Goal: Check status: Check status

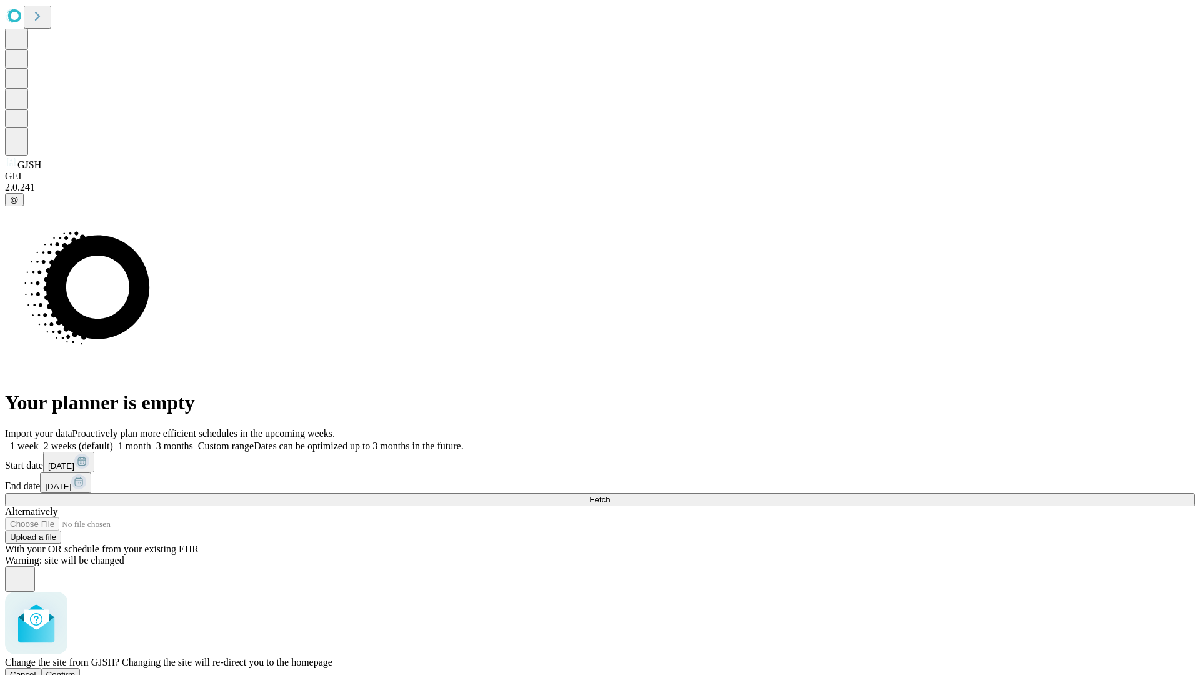
click at [76, 670] on span "Confirm" at bounding box center [60, 674] width 29 height 9
click at [151, 441] on label "1 month" at bounding box center [132, 446] width 38 height 11
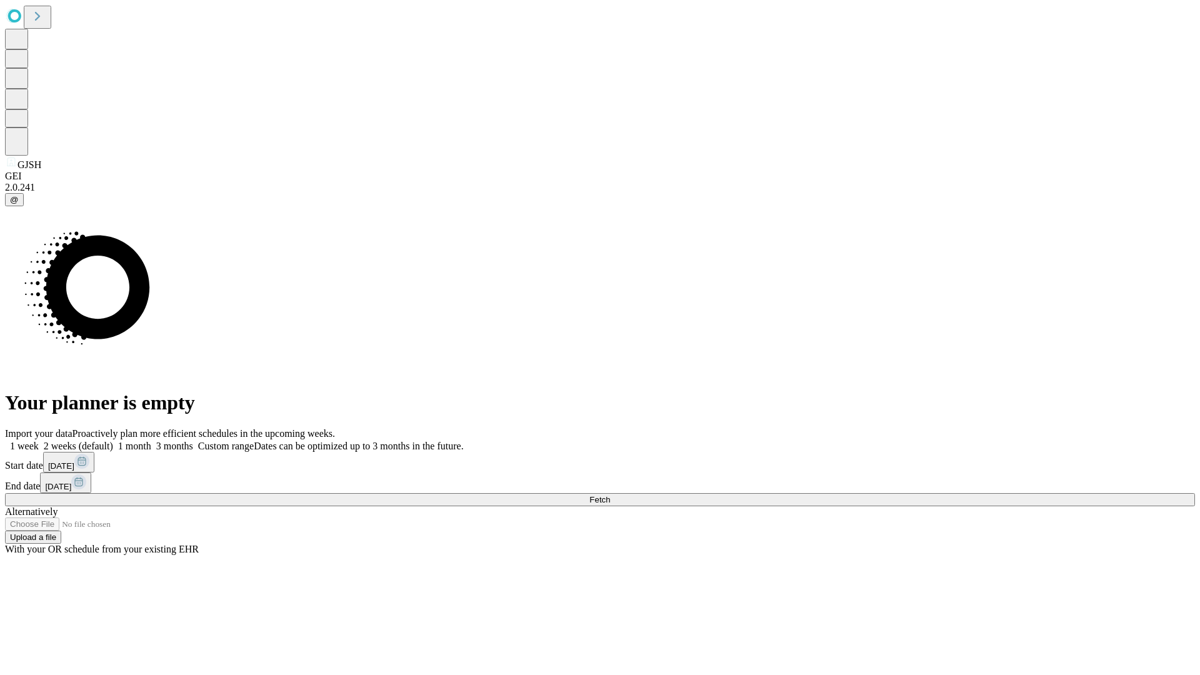
click at [610, 495] on span "Fetch" at bounding box center [599, 499] width 21 height 9
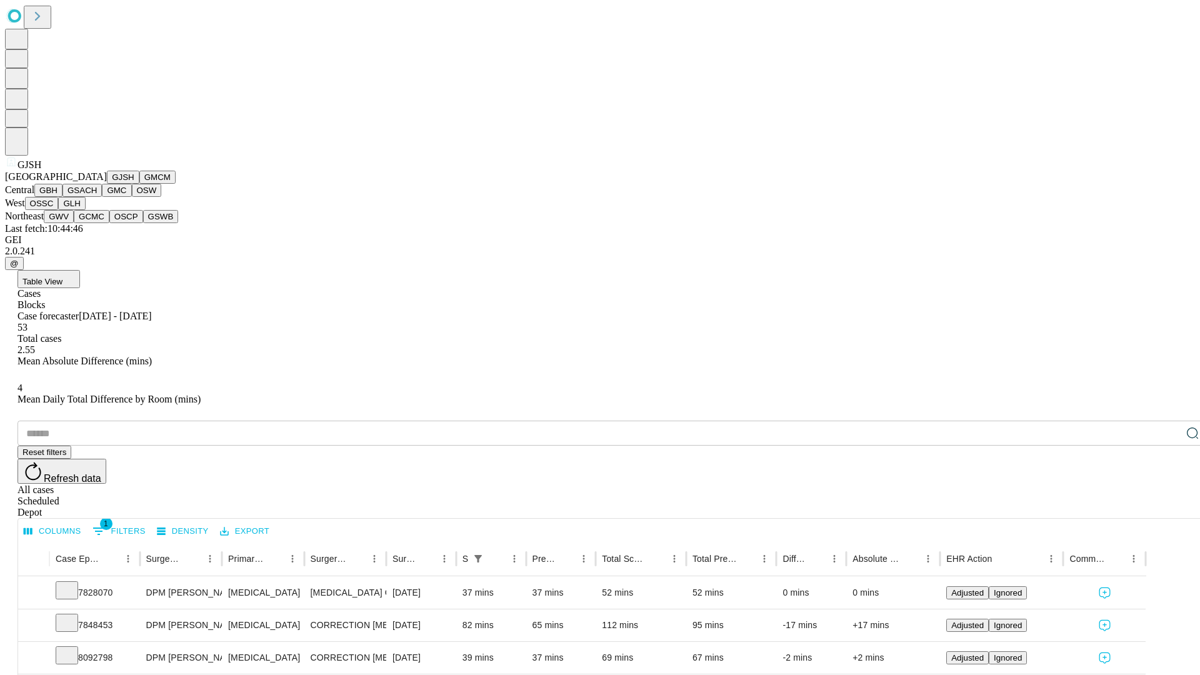
click at [139, 184] on button "GMCM" at bounding box center [157, 177] width 36 height 13
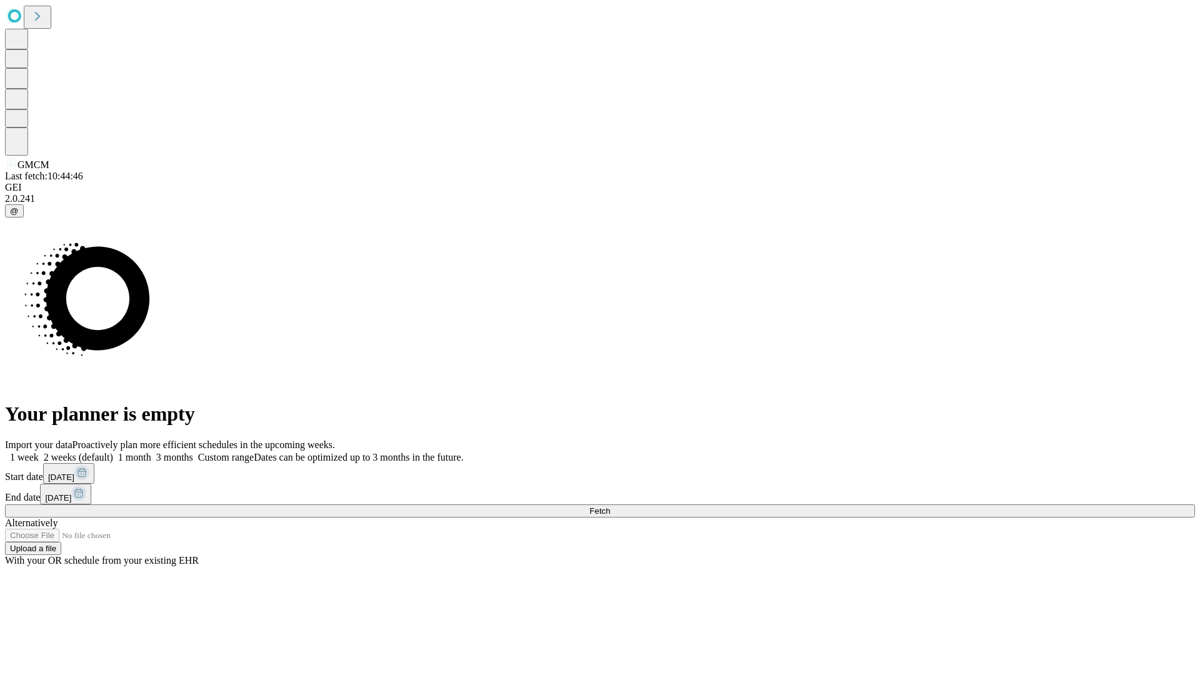
click at [151, 452] on label "1 month" at bounding box center [132, 457] width 38 height 11
click at [610, 506] on span "Fetch" at bounding box center [599, 510] width 21 height 9
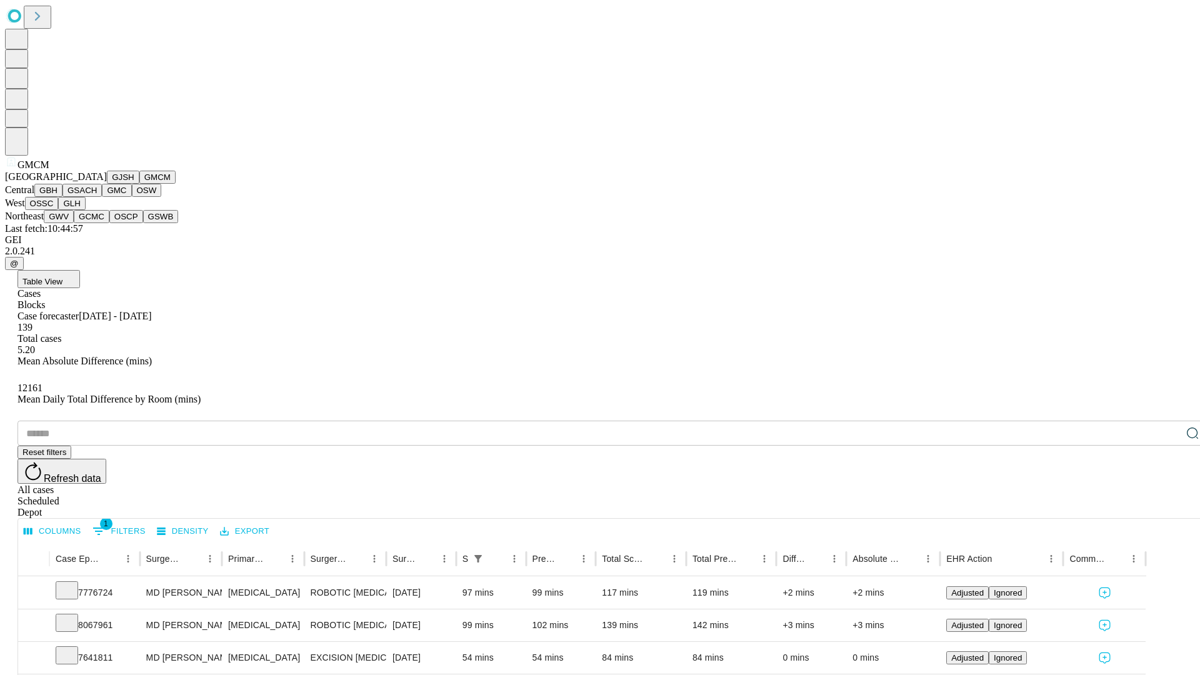
click at [62, 197] on button "GBH" at bounding box center [48, 190] width 28 height 13
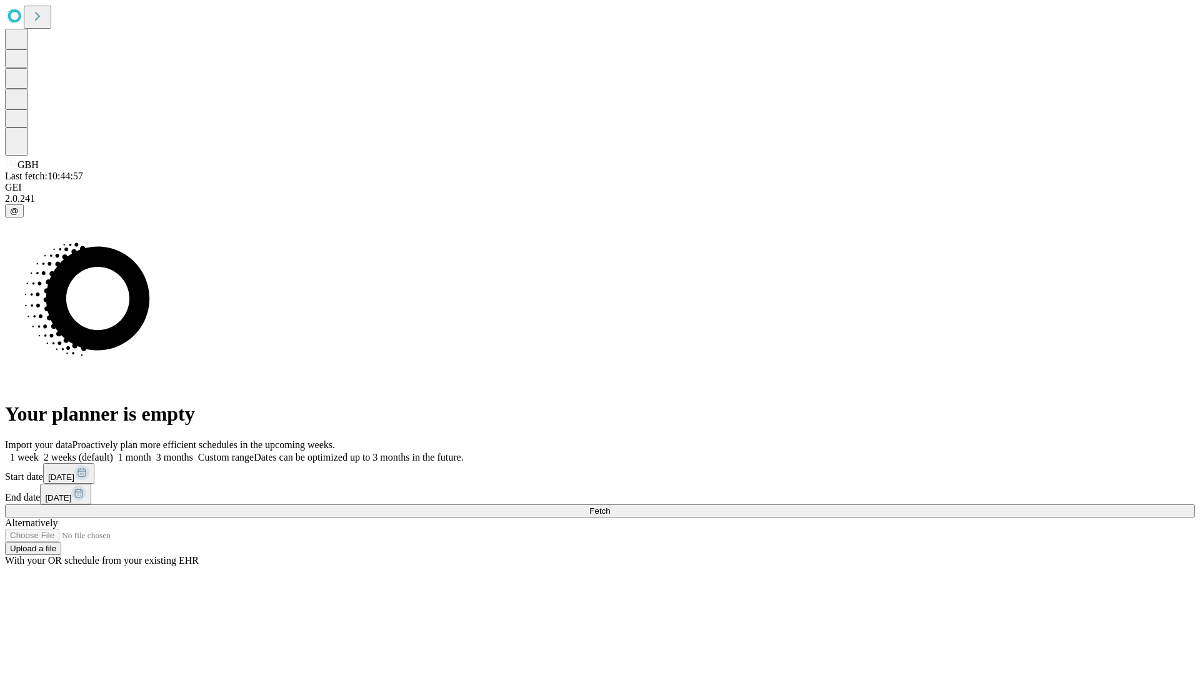
click at [610, 506] on span "Fetch" at bounding box center [599, 510] width 21 height 9
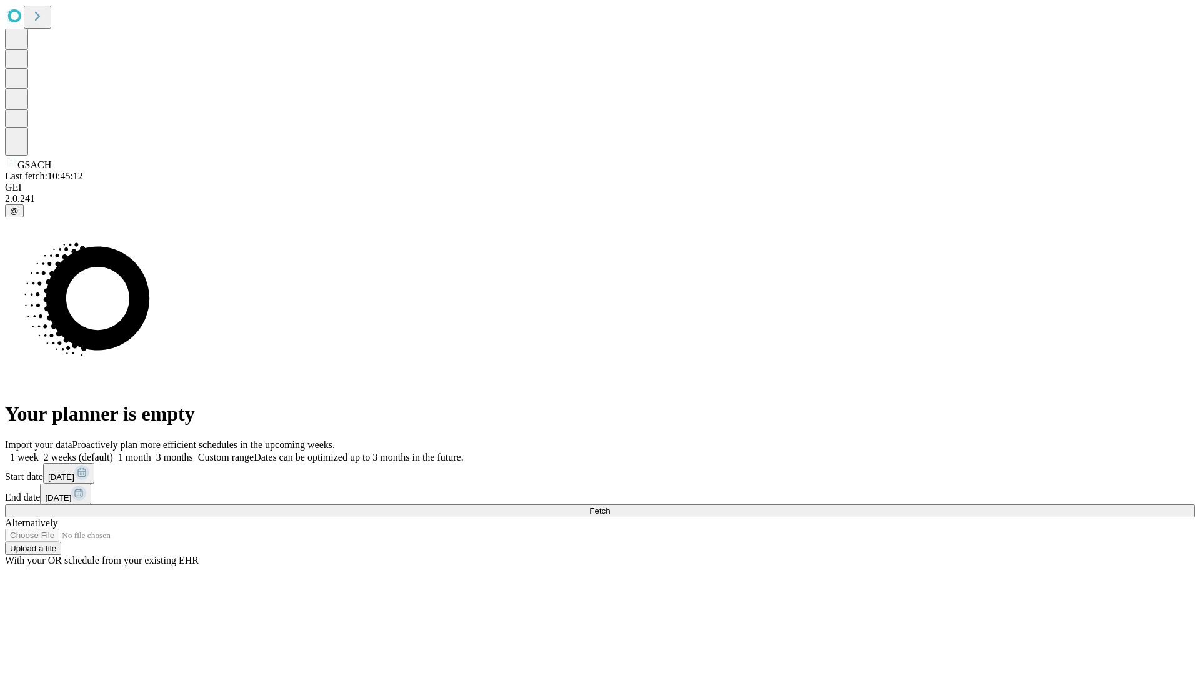
click at [151, 452] on label "1 month" at bounding box center [132, 457] width 38 height 11
click at [610, 506] on span "Fetch" at bounding box center [599, 510] width 21 height 9
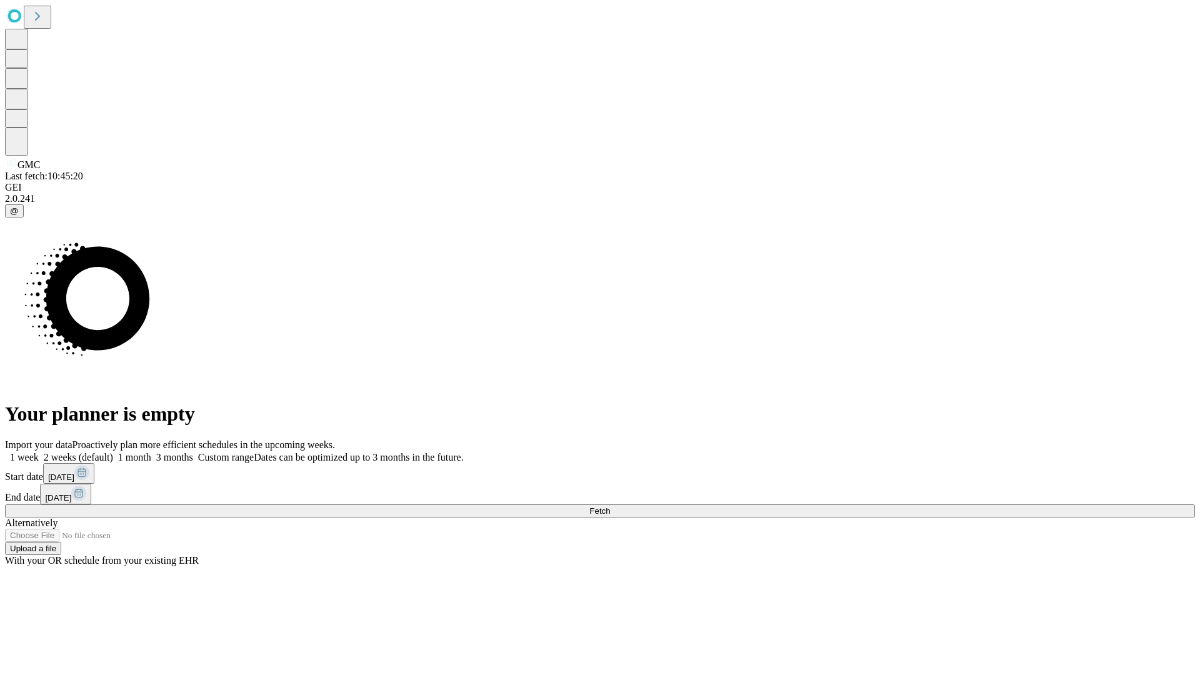
click at [151, 452] on label "1 month" at bounding box center [132, 457] width 38 height 11
click at [610, 506] on span "Fetch" at bounding box center [599, 510] width 21 height 9
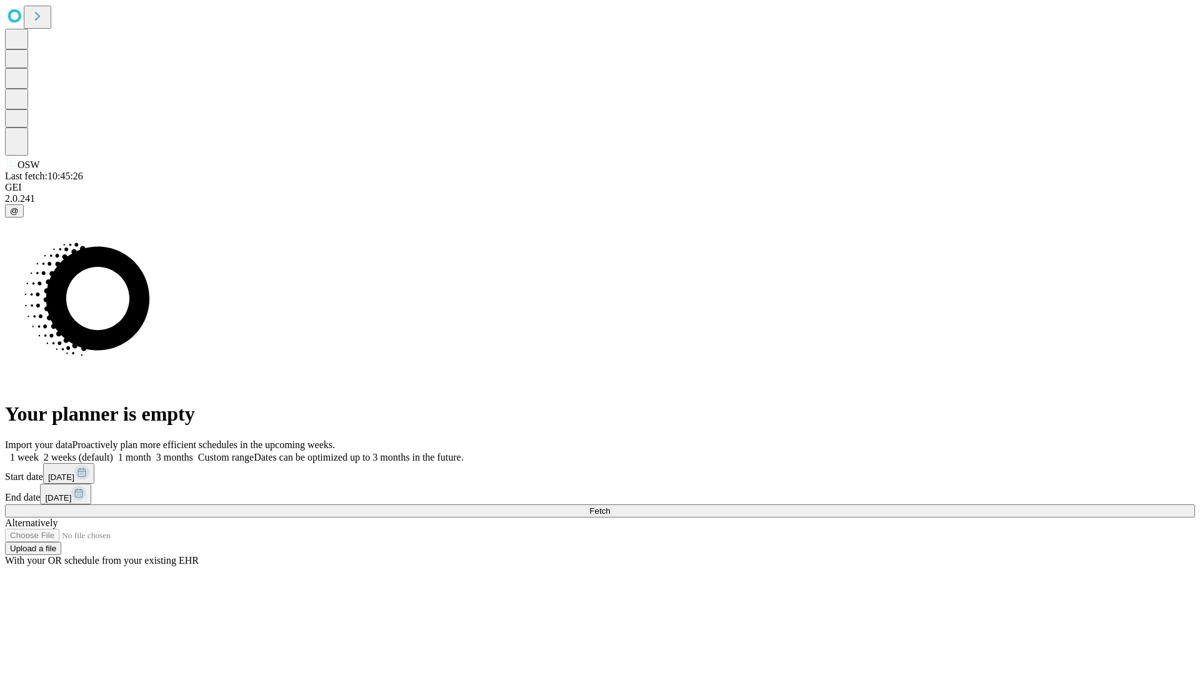
click at [151, 452] on label "1 month" at bounding box center [132, 457] width 38 height 11
click at [610, 506] on span "Fetch" at bounding box center [599, 510] width 21 height 9
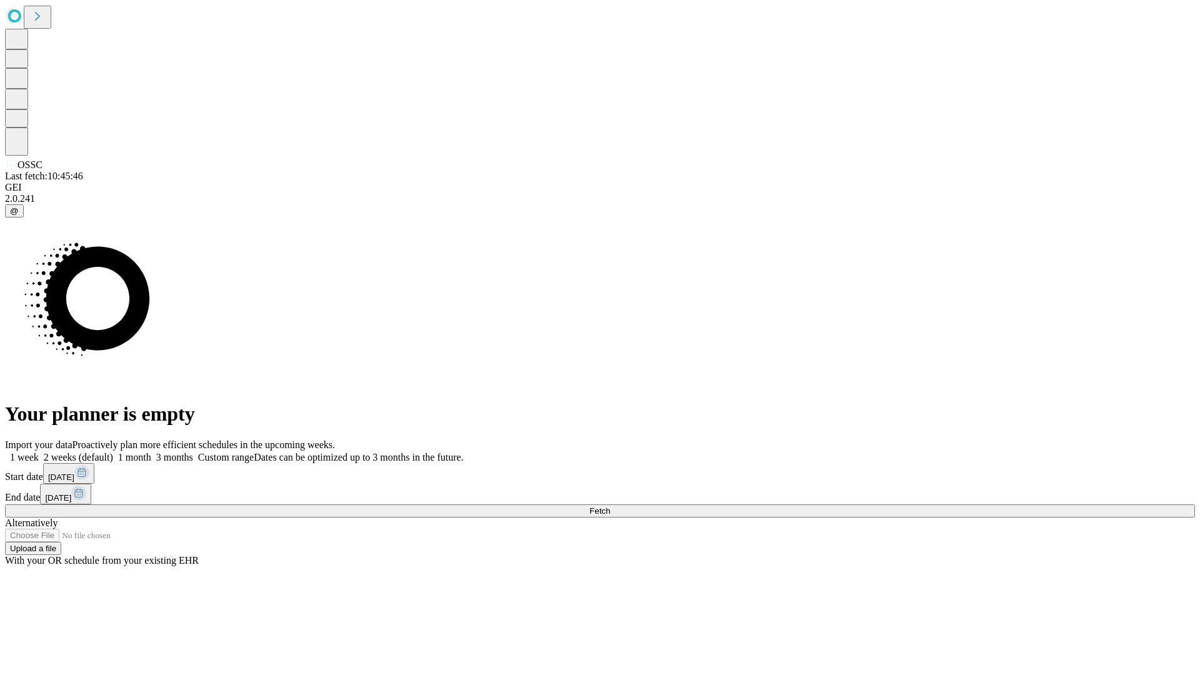
click at [151, 452] on label "1 month" at bounding box center [132, 457] width 38 height 11
click at [610, 506] on span "Fetch" at bounding box center [599, 510] width 21 height 9
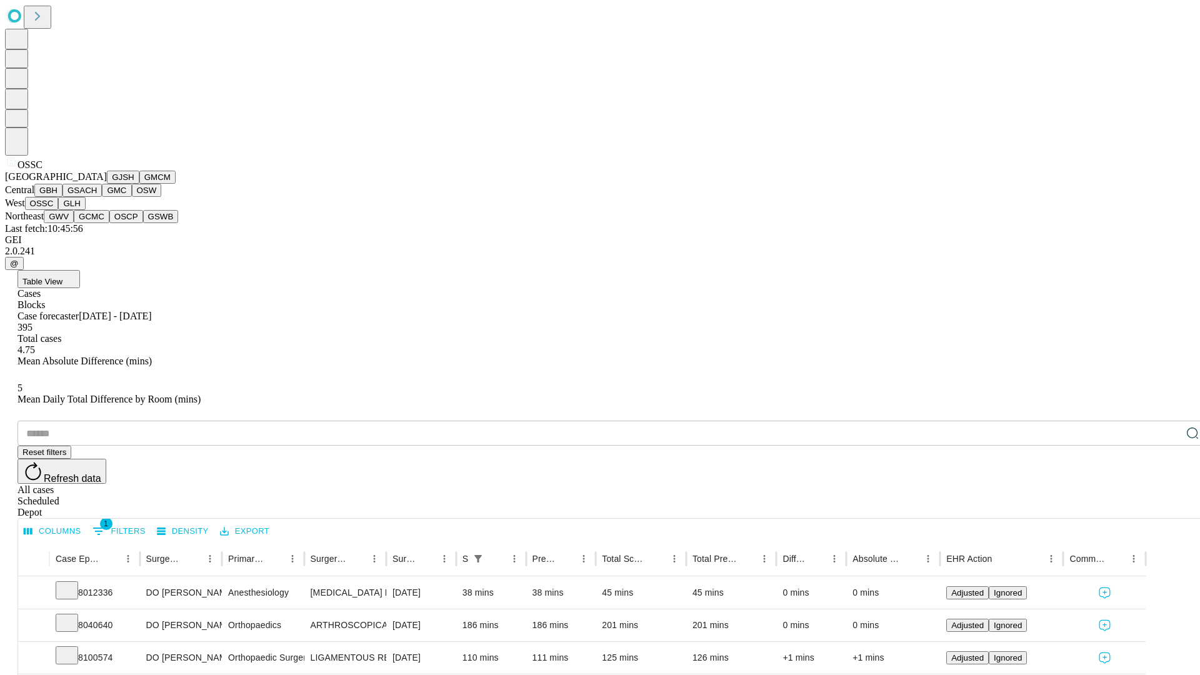
click at [85, 210] on button "GLH" at bounding box center [71, 203] width 27 height 13
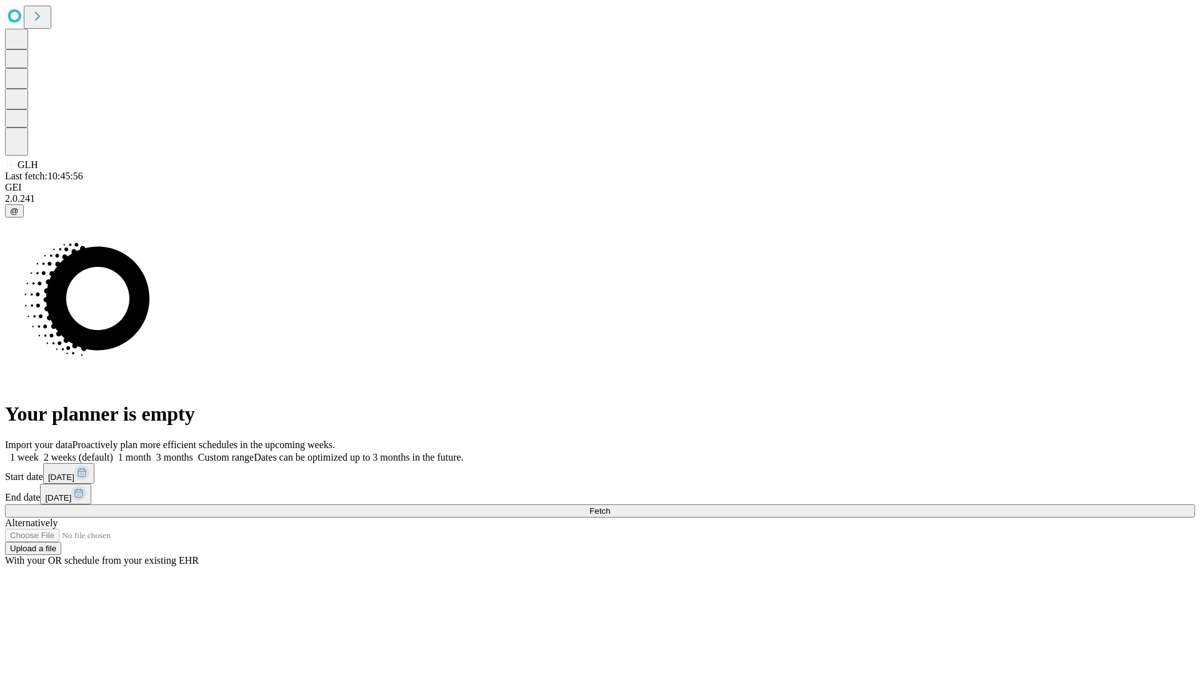
click at [151, 452] on label "1 month" at bounding box center [132, 457] width 38 height 11
click at [610, 506] on span "Fetch" at bounding box center [599, 510] width 21 height 9
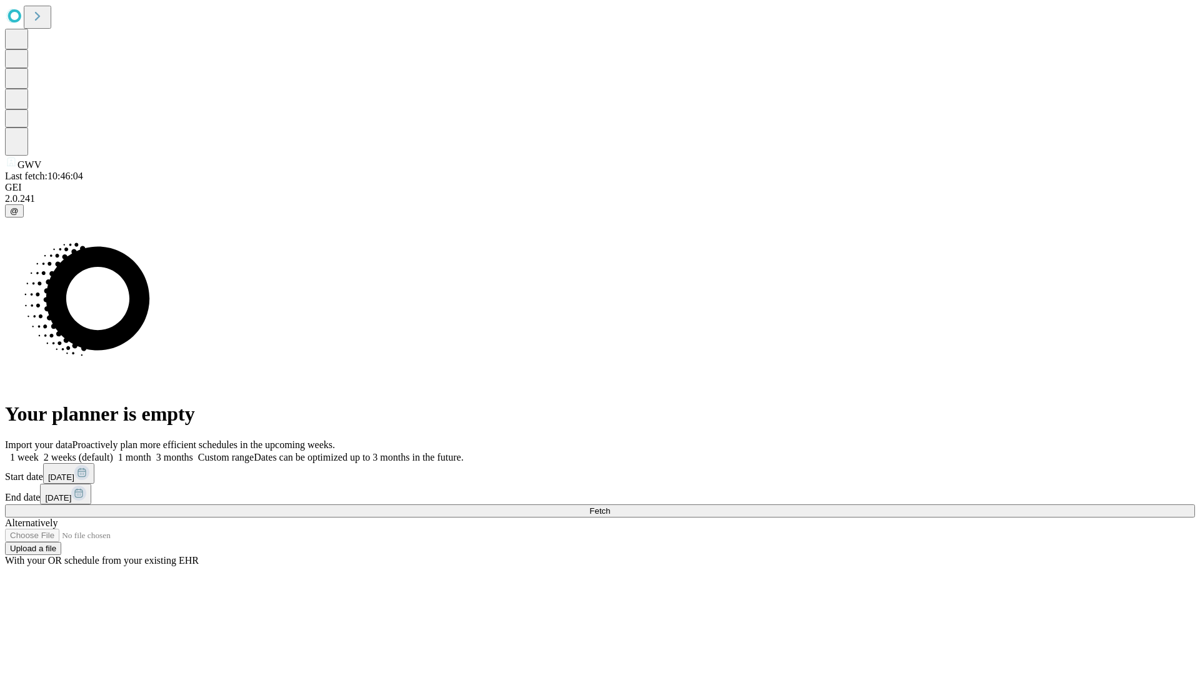
click at [151, 452] on label "1 month" at bounding box center [132, 457] width 38 height 11
click at [610, 506] on span "Fetch" at bounding box center [599, 510] width 21 height 9
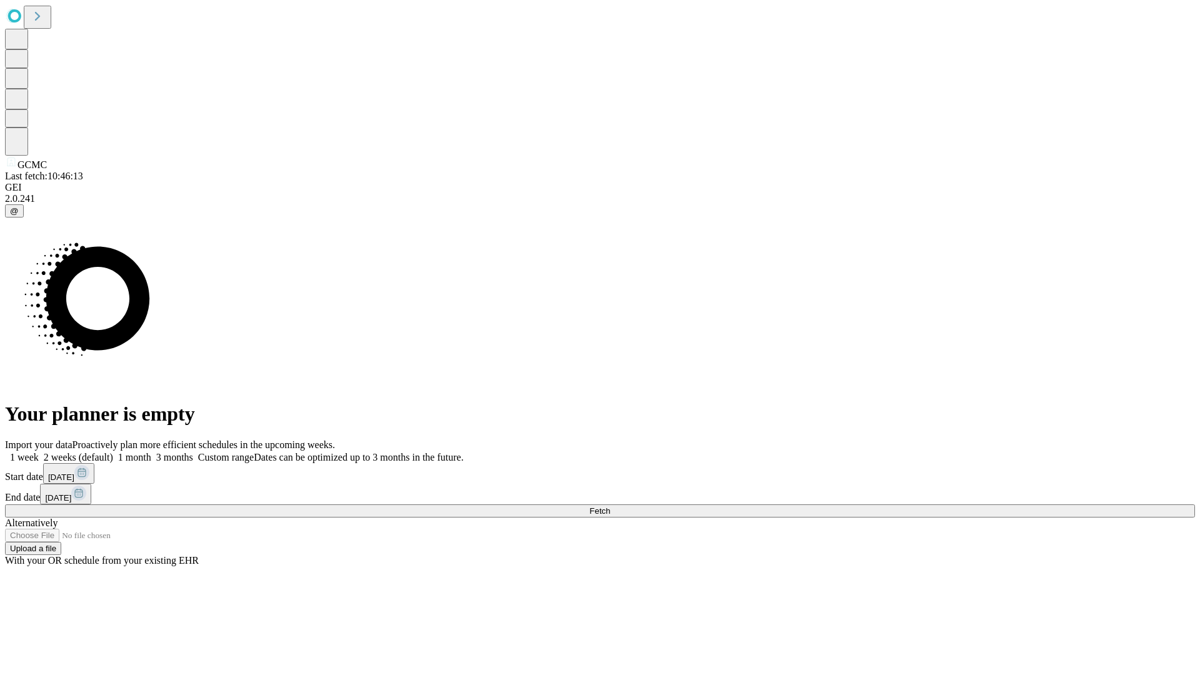
click at [151, 452] on label "1 month" at bounding box center [132, 457] width 38 height 11
click at [610, 506] on span "Fetch" at bounding box center [599, 510] width 21 height 9
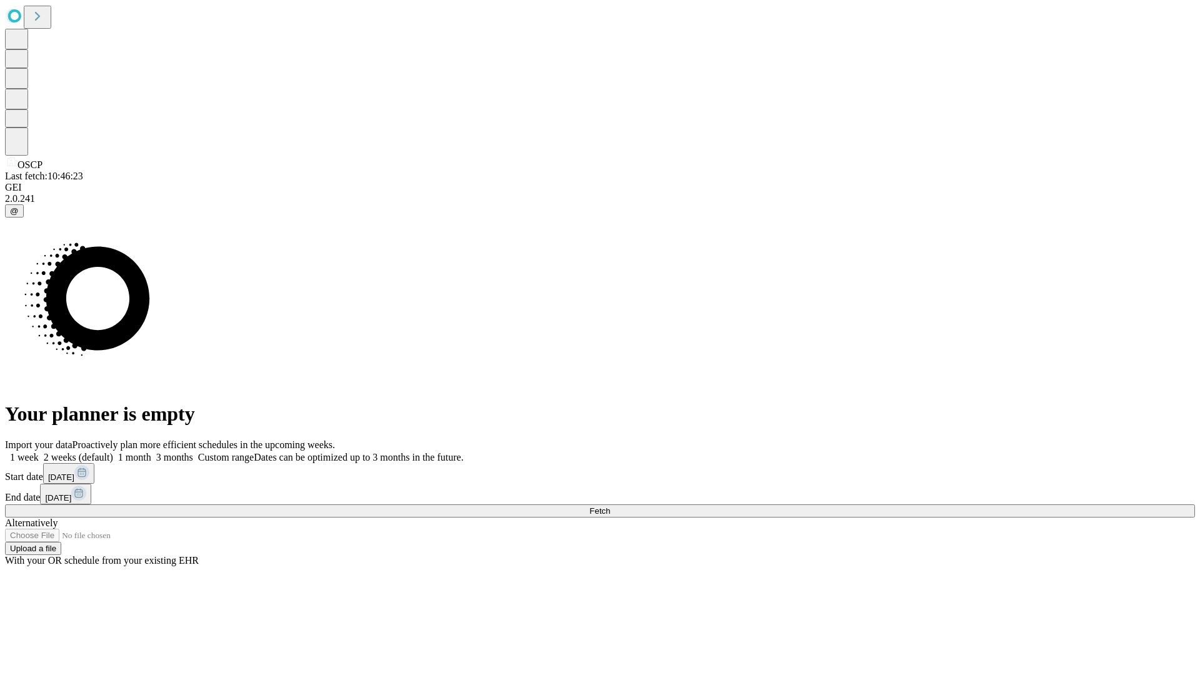
click at [151, 452] on label "1 month" at bounding box center [132, 457] width 38 height 11
click at [610, 506] on span "Fetch" at bounding box center [599, 510] width 21 height 9
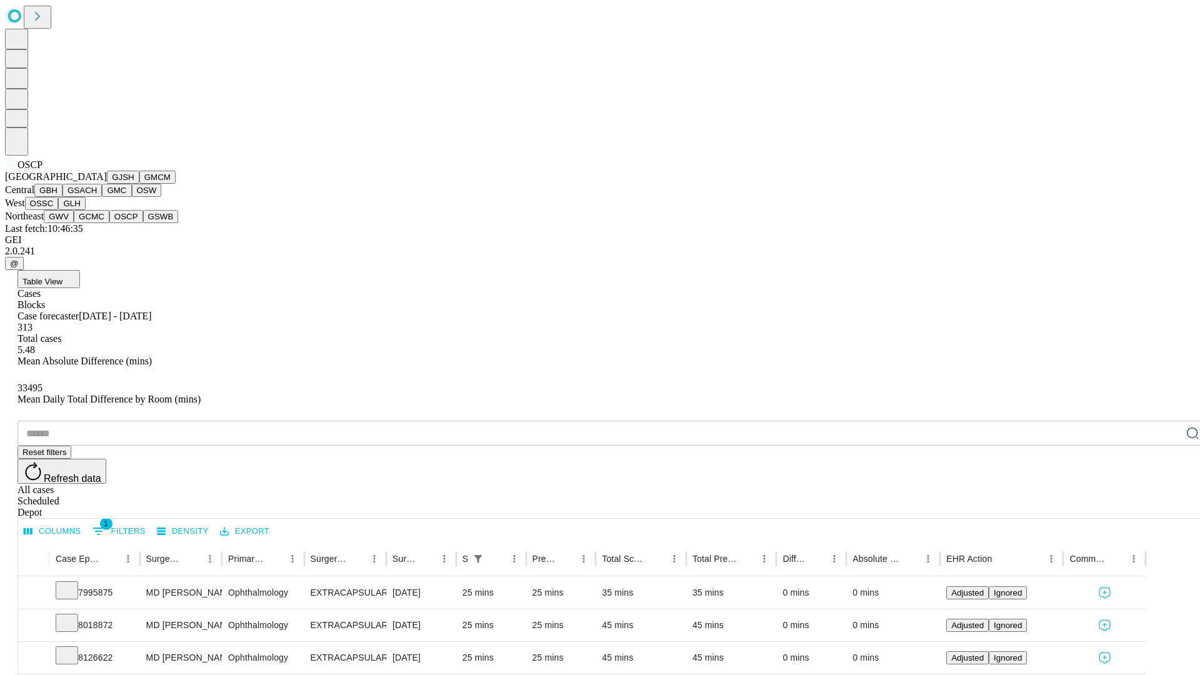
click at [143, 223] on button "GSWB" at bounding box center [161, 216] width 36 height 13
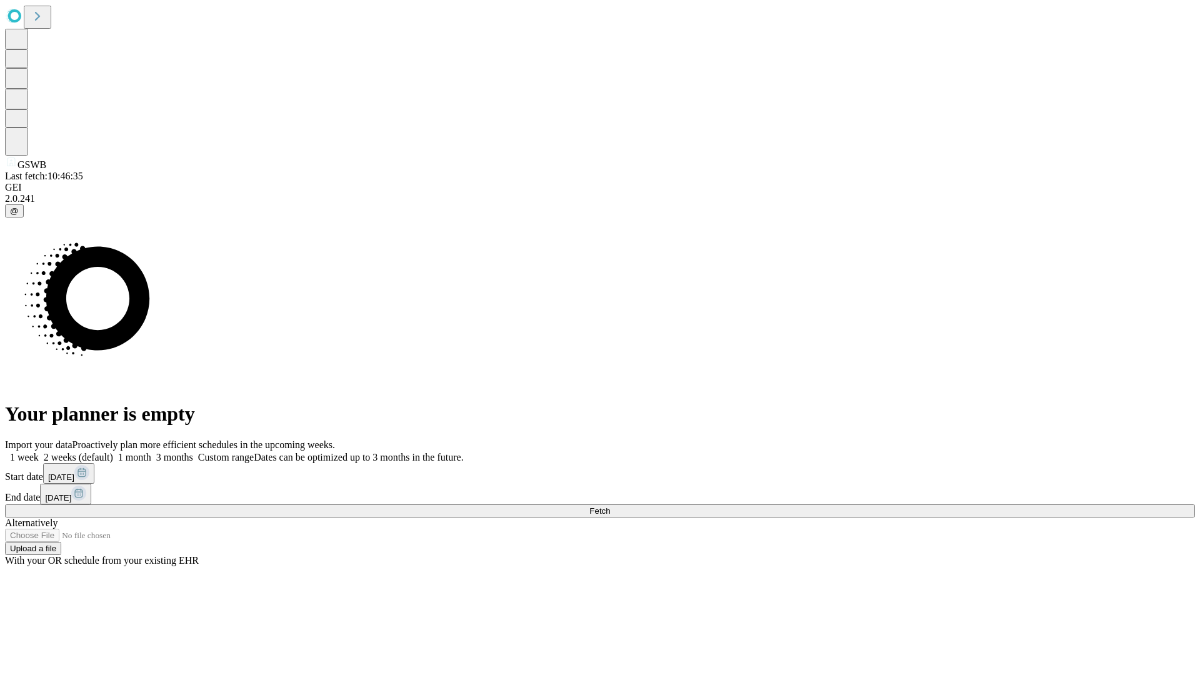
click at [151, 452] on label "1 month" at bounding box center [132, 457] width 38 height 11
click at [610, 506] on span "Fetch" at bounding box center [599, 510] width 21 height 9
